Goal: Find specific page/section: Find specific page/section

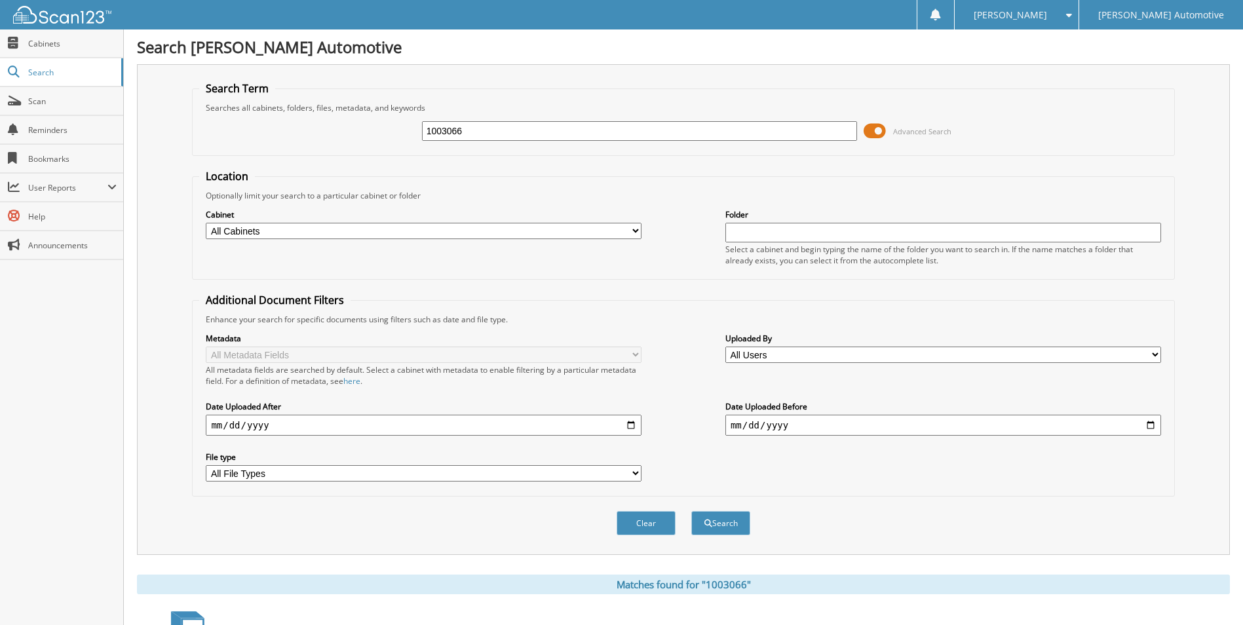
click at [489, 138] on input "1003066" at bounding box center [640, 131] width 436 height 20
type input "1003061"
click at [691, 511] on button "Search" at bounding box center [720, 523] width 59 height 24
click at [878, 131] on span at bounding box center [875, 131] width 22 height 20
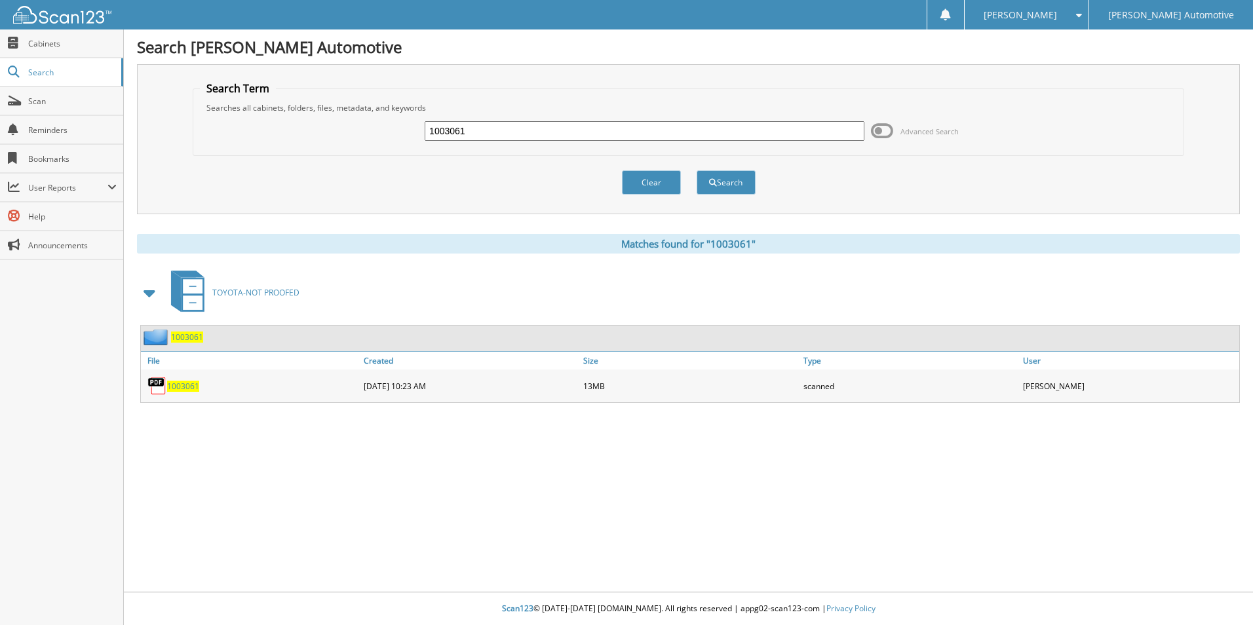
click at [176, 387] on span "1003061" at bounding box center [183, 386] width 32 height 11
